Goal: Find specific page/section

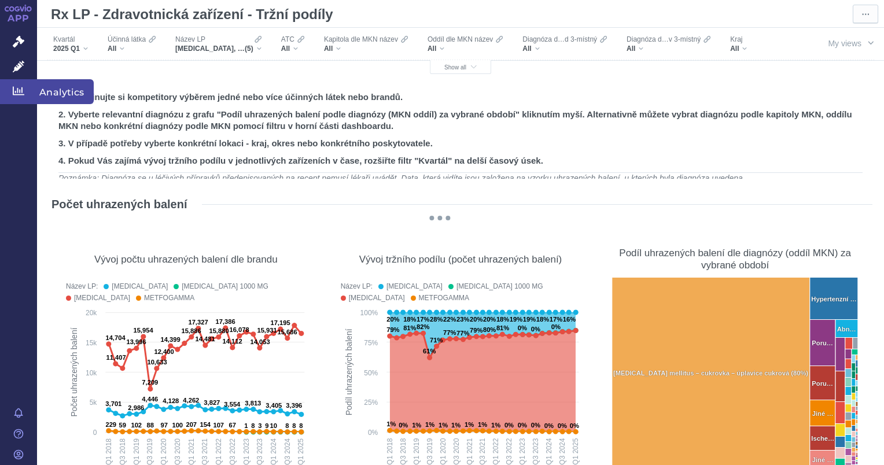
click at [49, 94] on span "Analytics" at bounding box center [65, 91] width 57 height 24
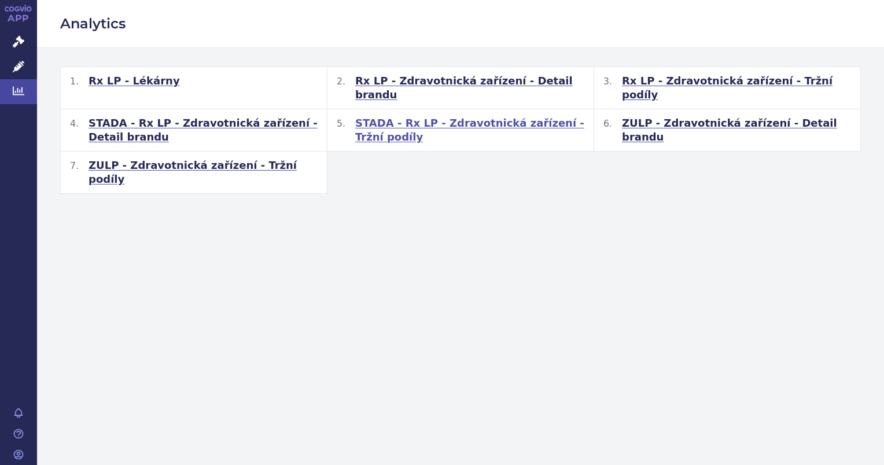
click at [467, 116] on span "STADA - Rx LP - Zdravotnická zařízení - Tržní podíly" at bounding box center [469, 130] width 229 height 28
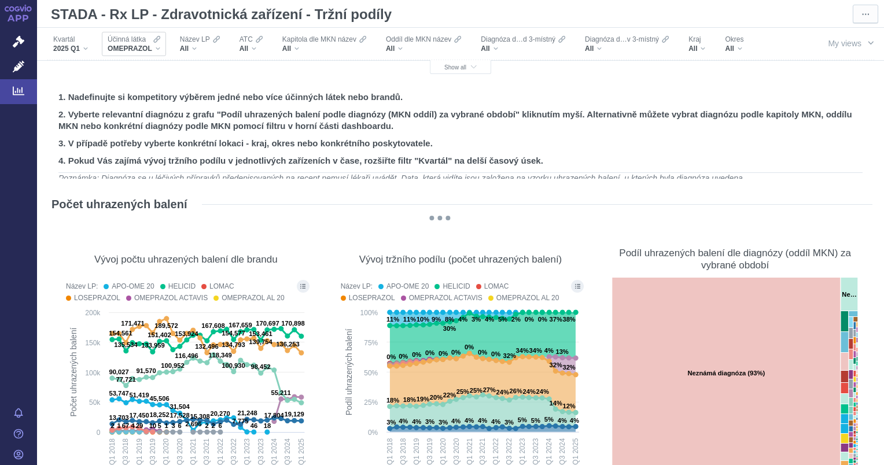
click at [158, 50] on div "OMEPRAZOL" at bounding box center [134, 48] width 53 height 9
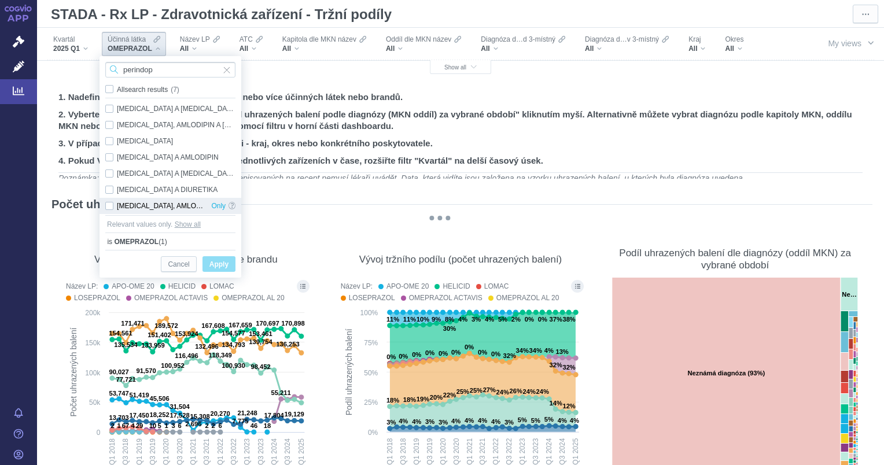
type input "perindop"
click at [110, 206] on div "PERINDOPRIL, AMLODIPIN A INDAPAMID Only" at bounding box center [170, 206] width 142 height 16
checkbox input "true"
click at [219, 208] on span "Only" at bounding box center [218, 206] width 14 height 16
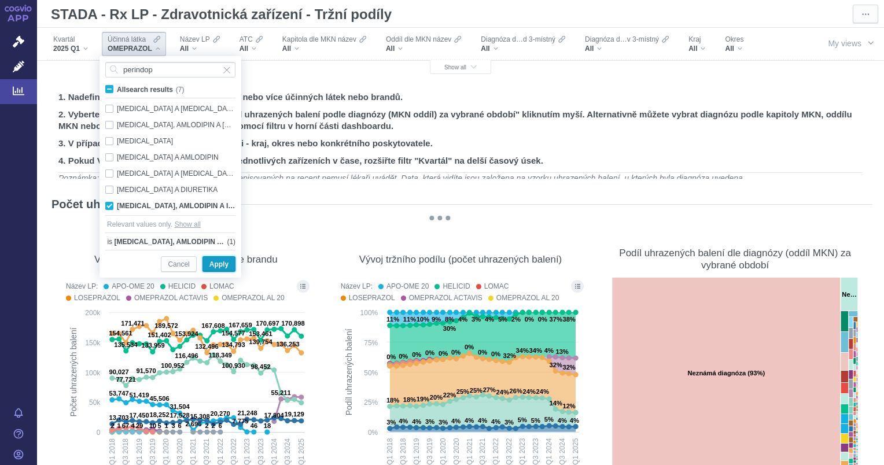
click at [217, 264] on span "Apply" at bounding box center [218, 264] width 19 height 14
